Goal: Task Accomplishment & Management: Complete application form

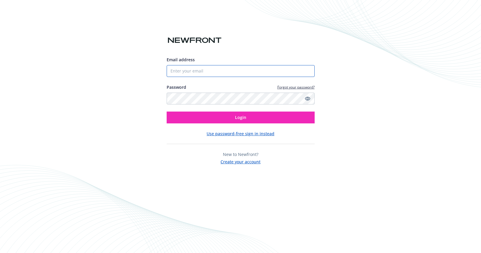
click at [214, 72] on input "Email address" at bounding box center [241, 71] width 148 height 12
click at [237, 163] on button "Create your account" at bounding box center [241, 161] width 40 height 7
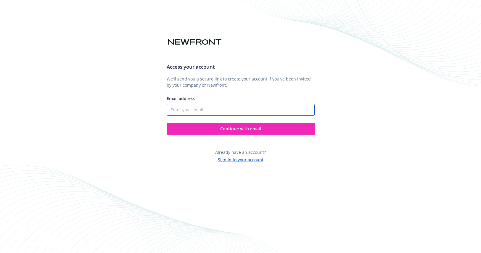
click at [189, 106] on input "Email address" at bounding box center [241, 110] width 148 height 12
type input "[PERSON_NAME][EMAIL_ADDRESS][PERSON_NAME][DOMAIN_NAME]"
click at [388, 129] on div "Access your account We'll send you a secure link to create your account if you'…" at bounding box center [240, 126] width 481 height 253
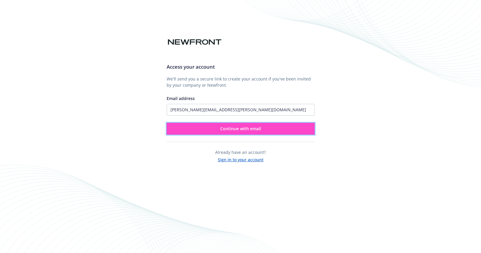
click at [267, 130] on button "Continue with email" at bounding box center [241, 129] width 148 height 12
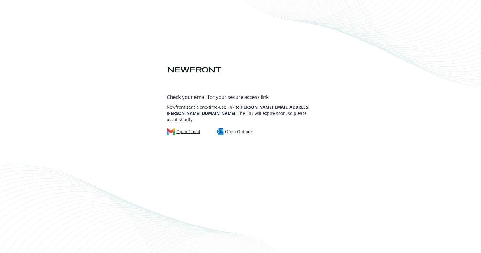
click at [182, 134] on div "Open Gmail" at bounding box center [184, 132] width 34 height 7
